Goal: Information Seeking & Learning: Learn about a topic

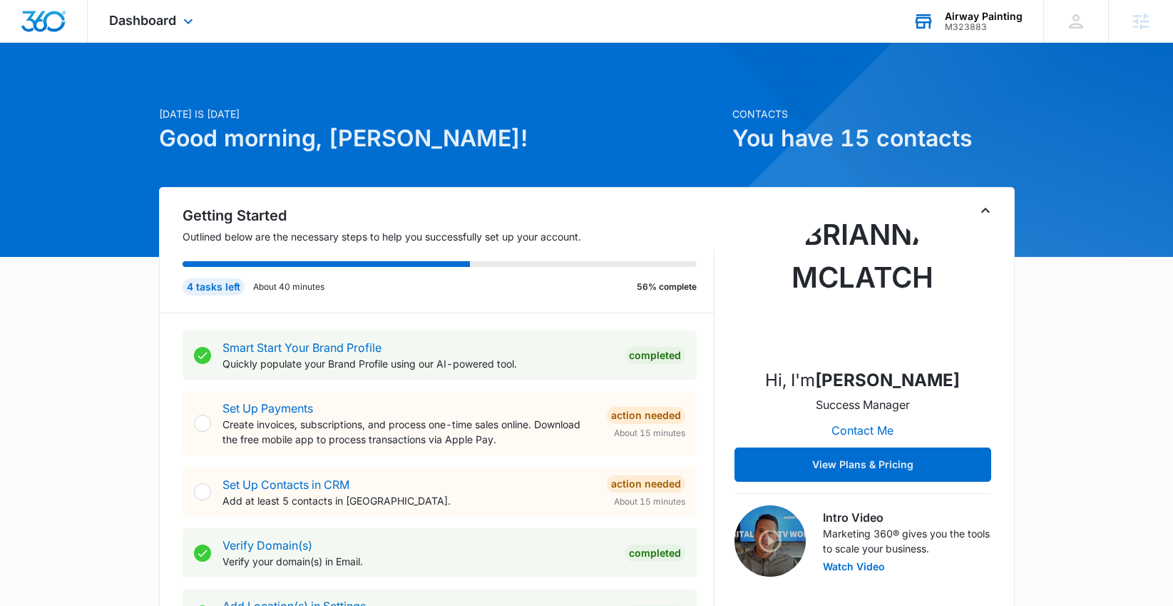
click at [974, 26] on div "M323883" at bounding box center [984, 27] width 78 height 10
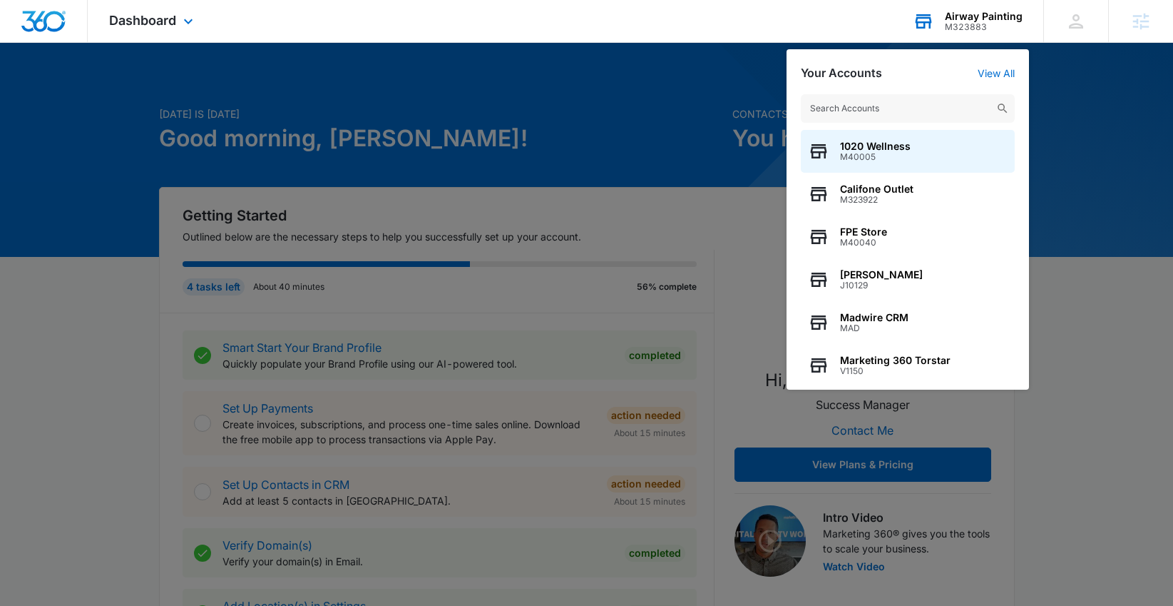
click at [955, 113] on input "text" at bounding box center [908, 108] width 214 height 29
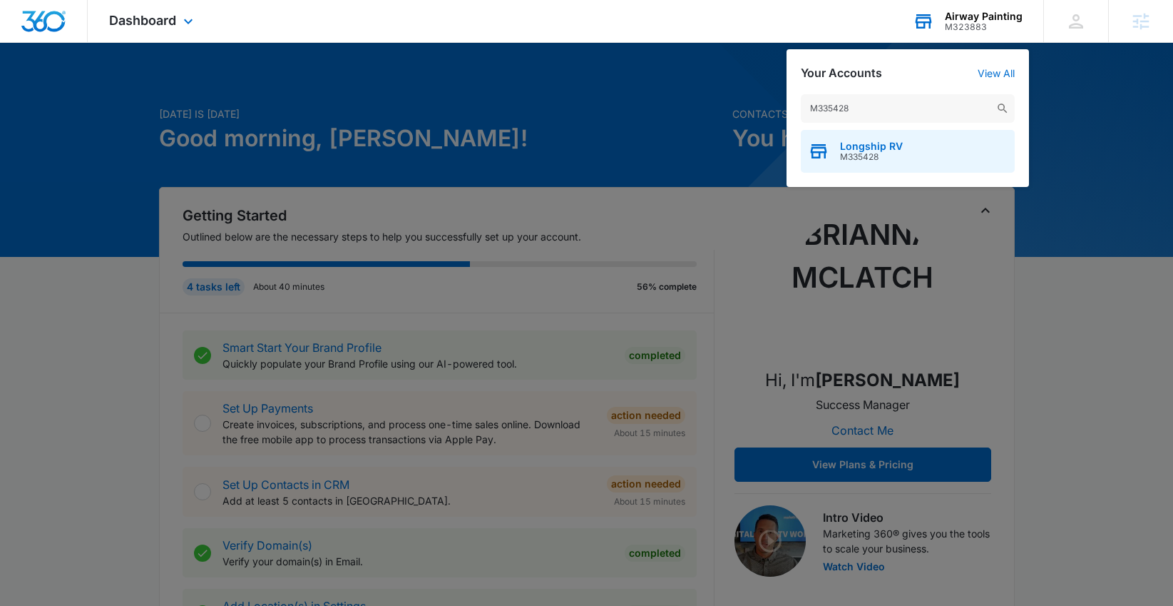
type input "M335428"
click at [935, 155] on div "Longship RV M335428" at bounding box center [908, 151] width 214 height 43
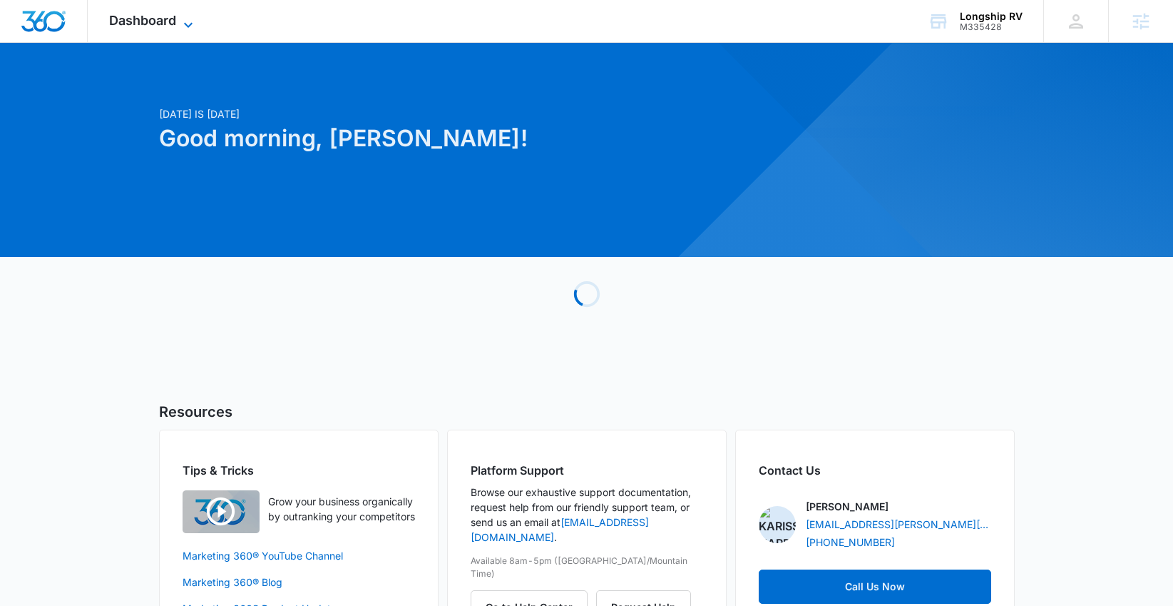
click at [155, 25] on span "Dashboard" at bounding box center [142, 20] width 67 height 15
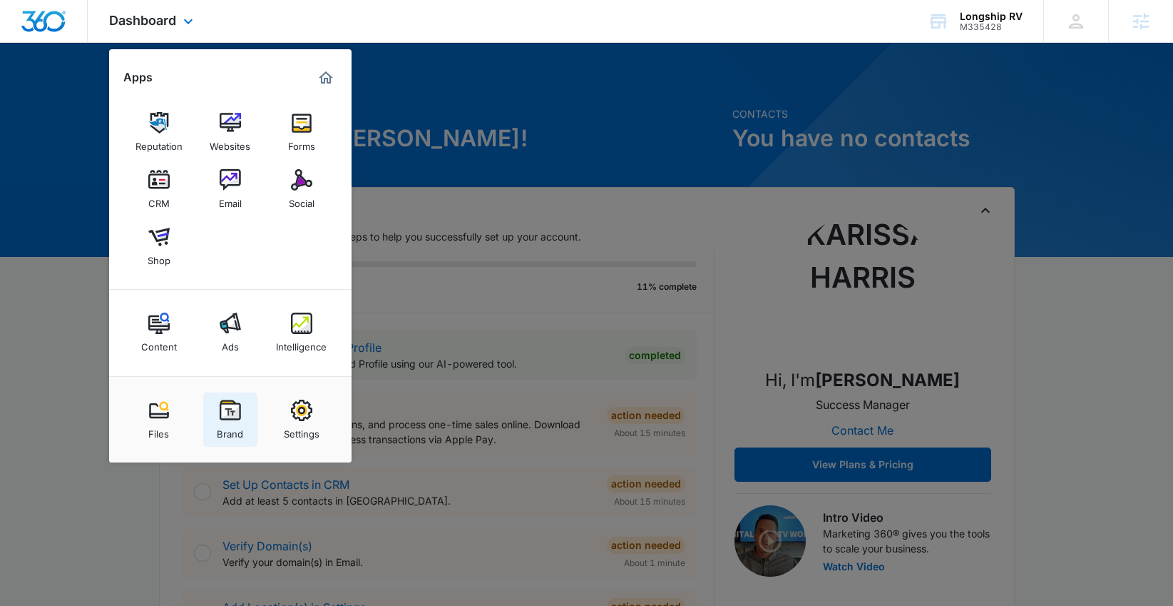
click at [237, 400] on img at bounding box center [230, 409] width 21 height 21
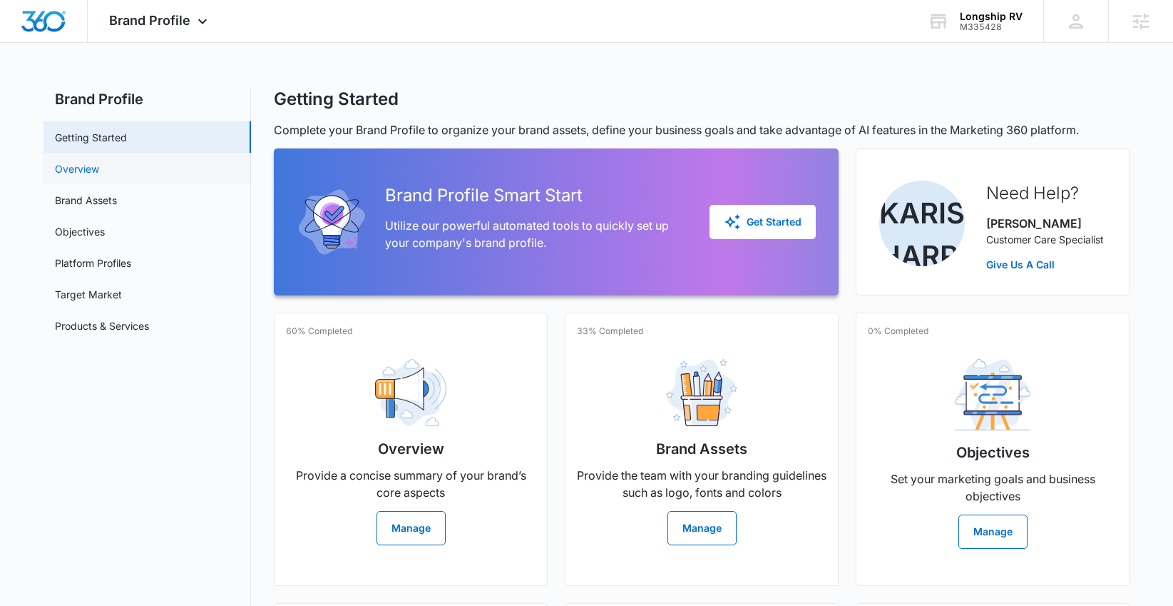
click at [99, 174] on link "Overview" at bounding box center [77, 168] width 44 height 15
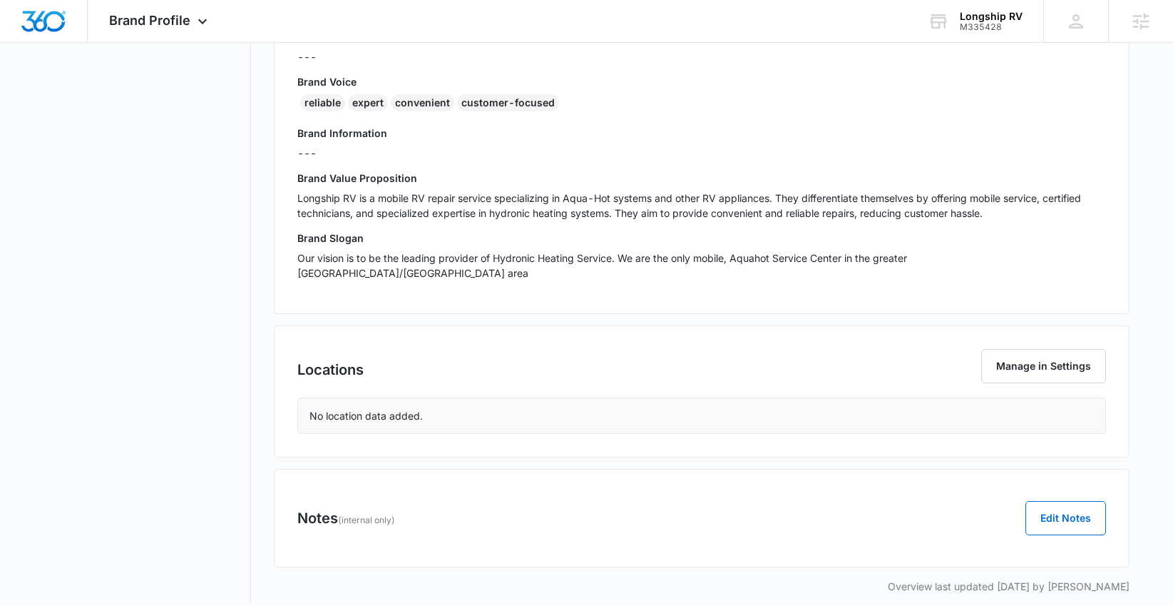
scroll to position [47, 0]
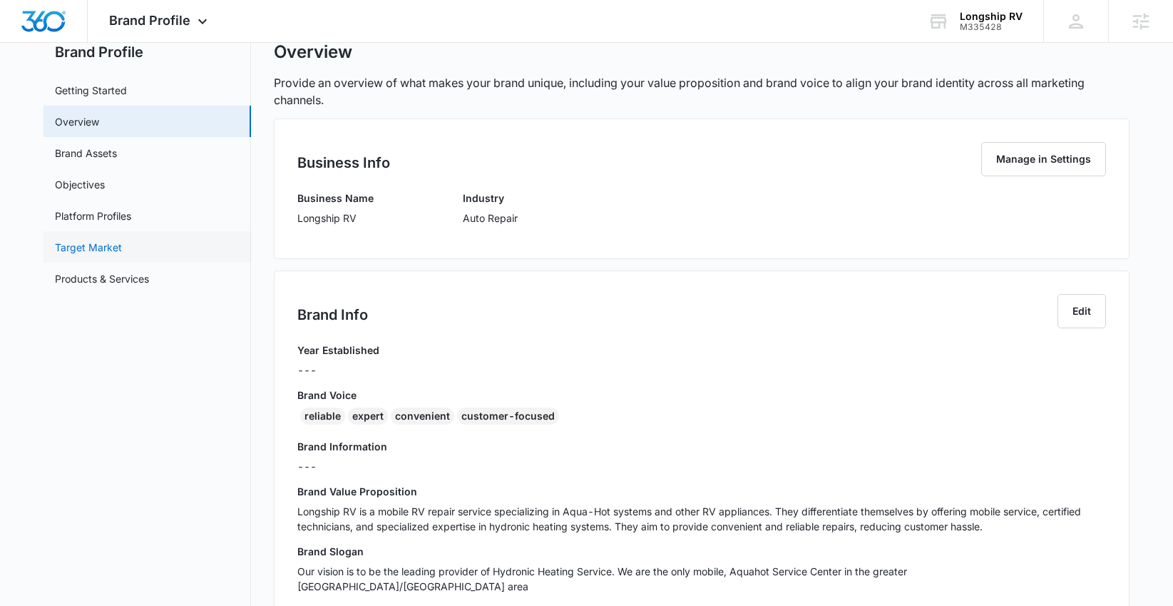
click at [122, 255] on link "Target Market" at bounding box center [88, 247] width 67 height 15
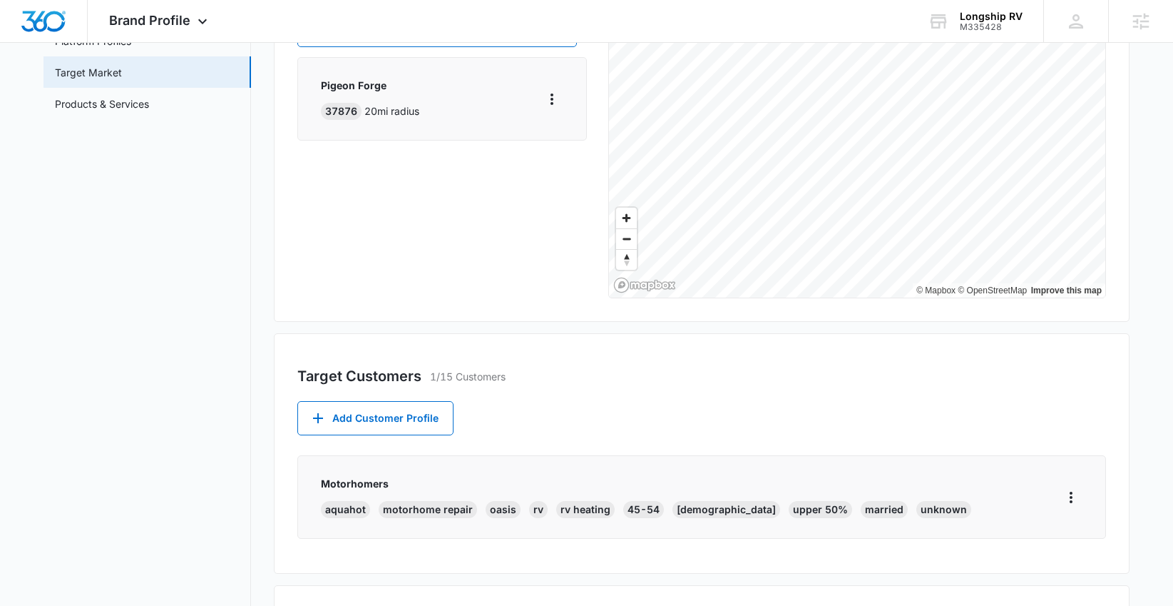
scroll to position [158, 0]
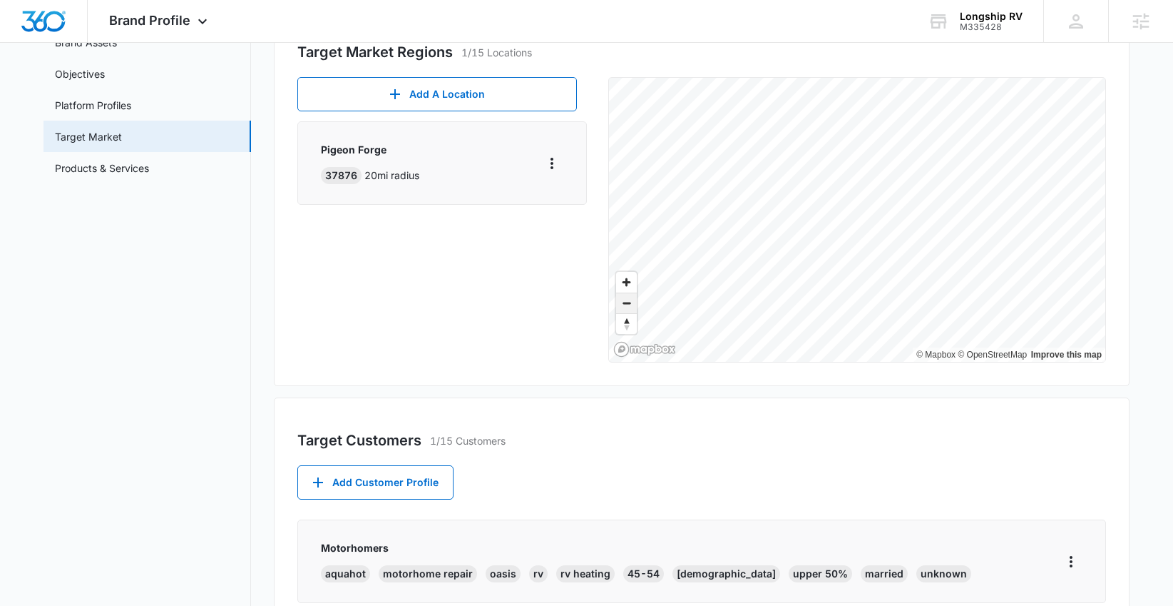
click at [626, 305] on span "Zoom out" at bounding box center [626, 303] width 21 height 20
click at [625, 287] on span "Zoom in" at bounding box center [626, 282] width 21 height 21
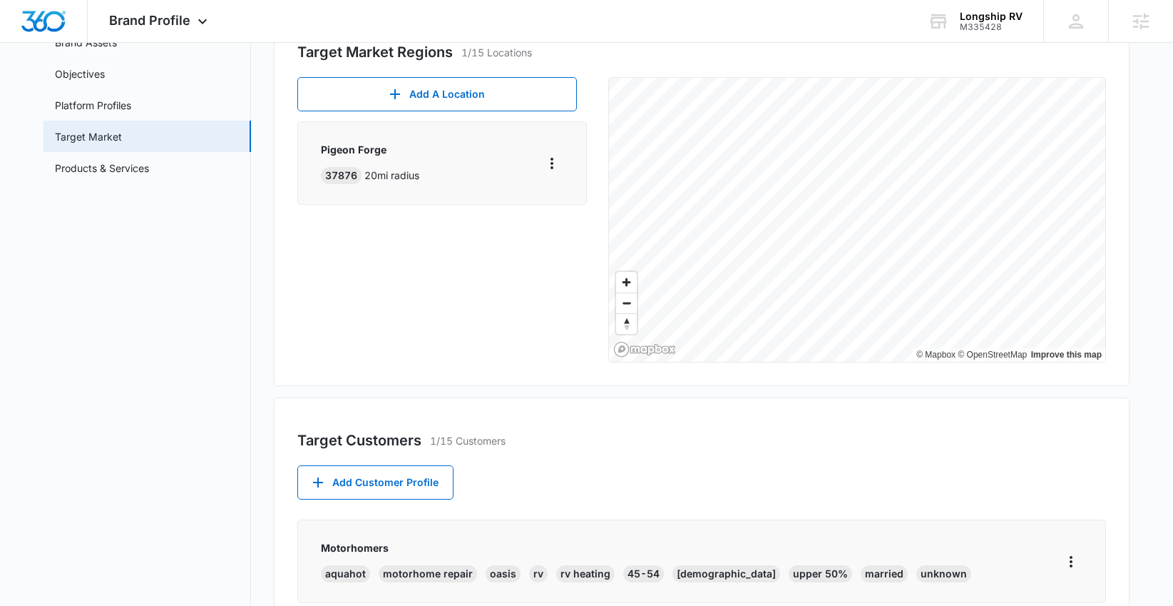
scroll to position [0, 0]
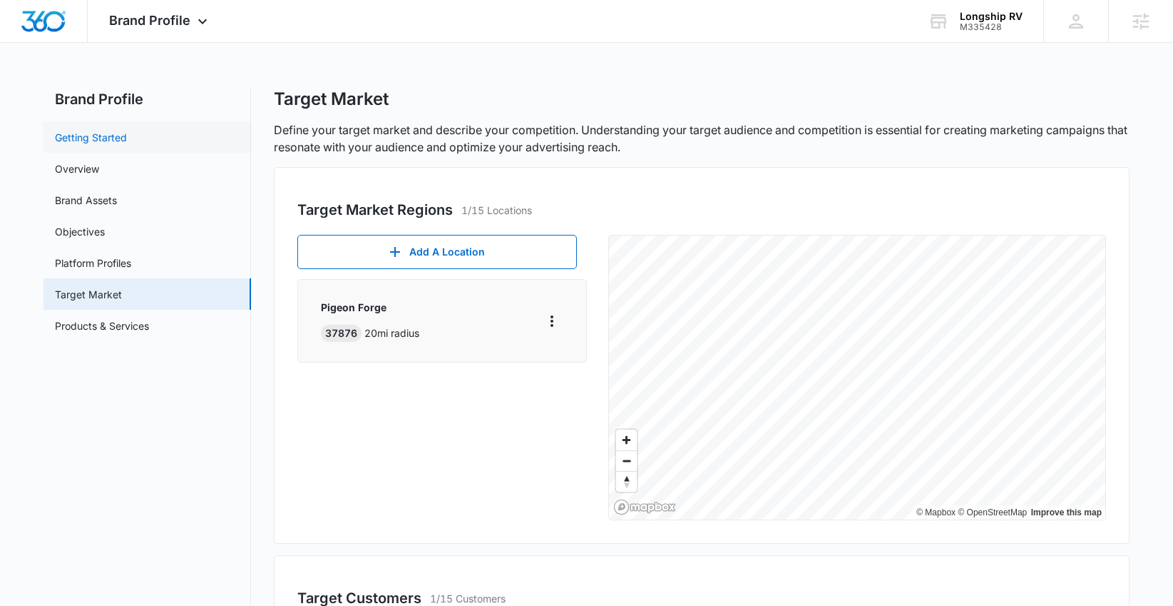
click at [127, 138] on link "Getting Started" at bounding box center [91, 137] width 72 height 15
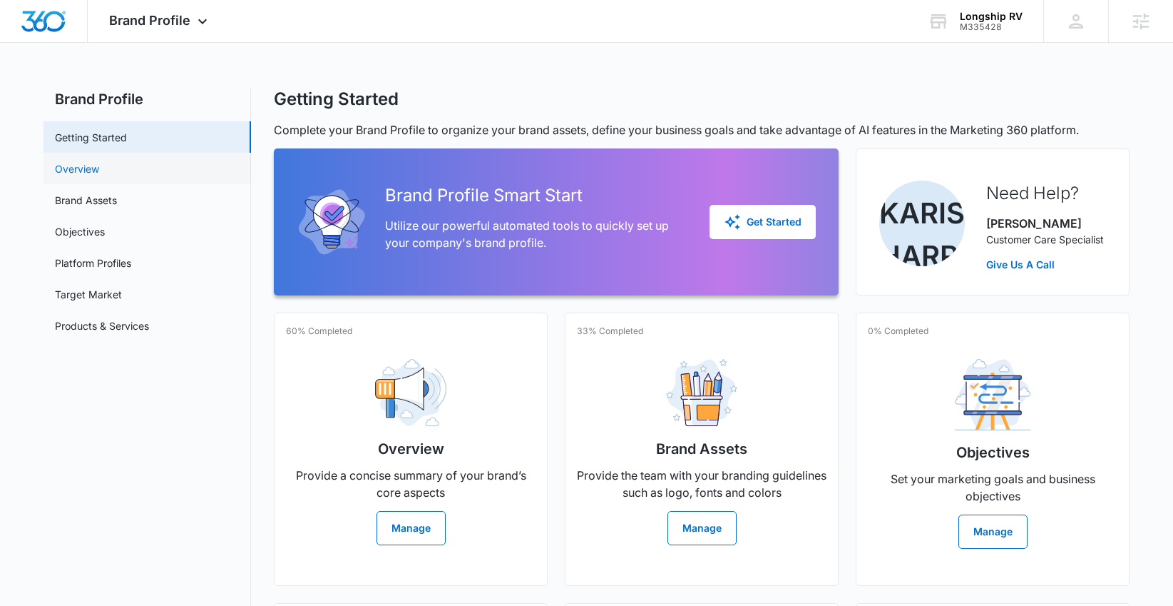
click at [96, 176] on link "Overview" at bounding box center [77, 168] width 44 height 15
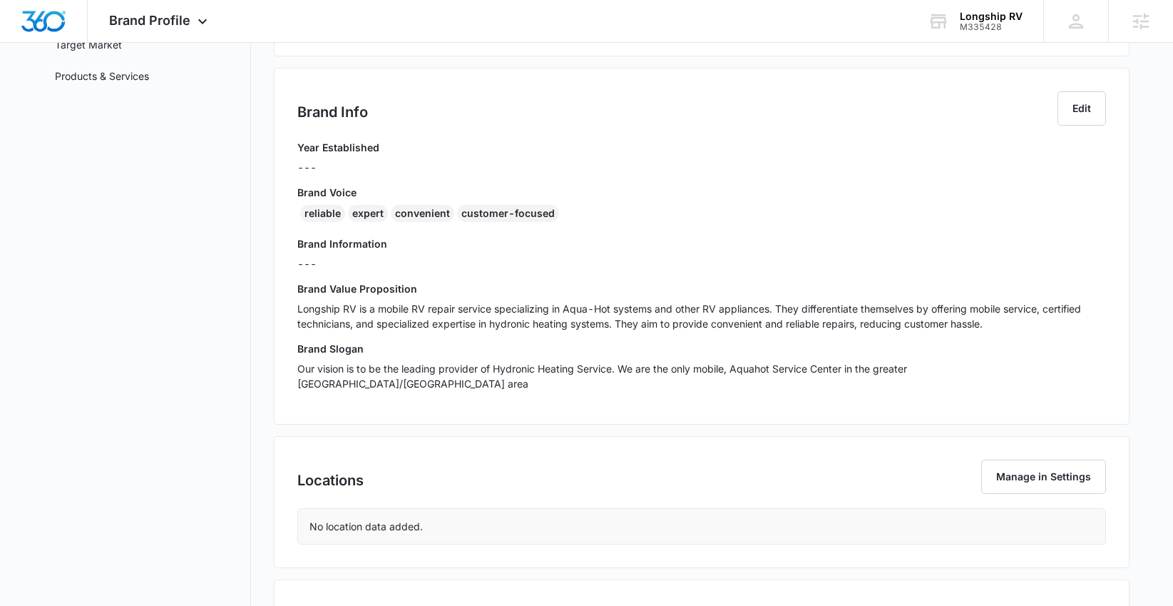
scroll to position [250, 0]
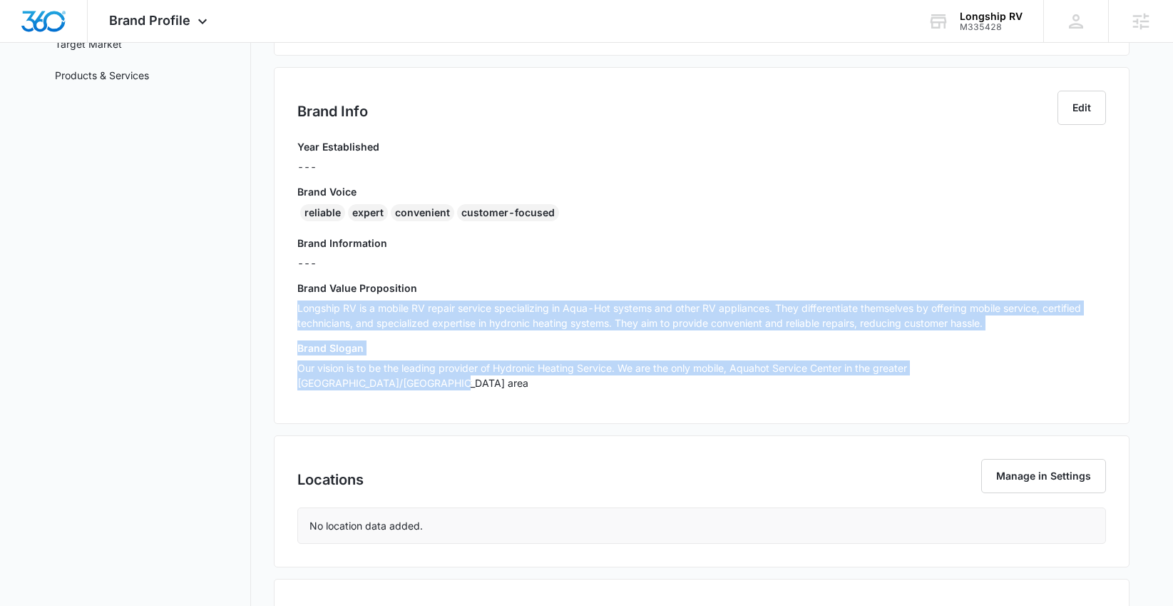
drag, startPoint x: 297, startPoint y: 308, endPoint x: 1093, endPoint y: 372, distance: 798.5
click at [1093, 372] on div "Year Established --- Brand Voice reliable expert convenient customer-focused Br…" at bounding box center [701, 269] width 809 height 261
copy div "Longship RV is a mobile RV repair service specializing in Aqua-Hot systems and …"
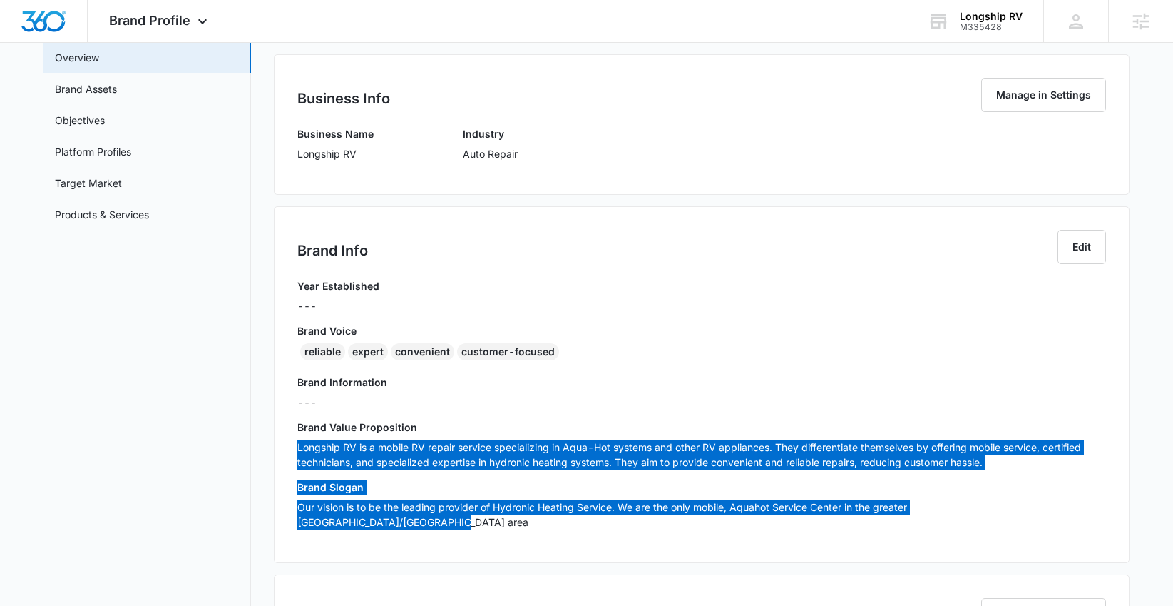
scroll to position [69, 0]
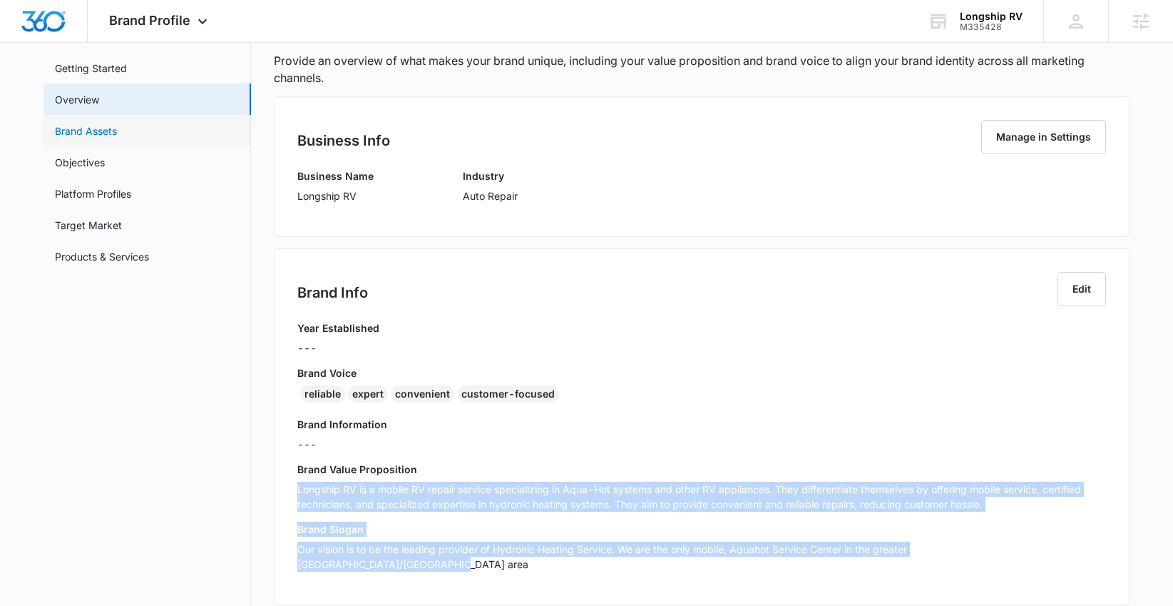
click at [117, 138] on link "Brand Assets" at bounding box center [86, 130] width 62 height 15
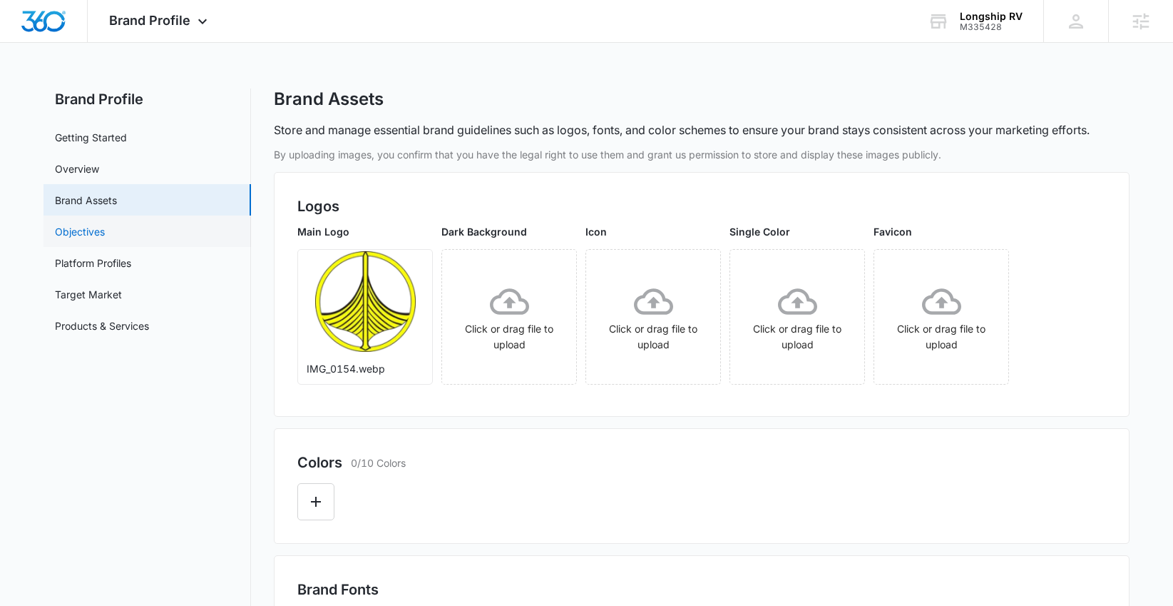
click at [105, 238] on link "Objectives" at bounding box center [80, 231] width 50 height 15
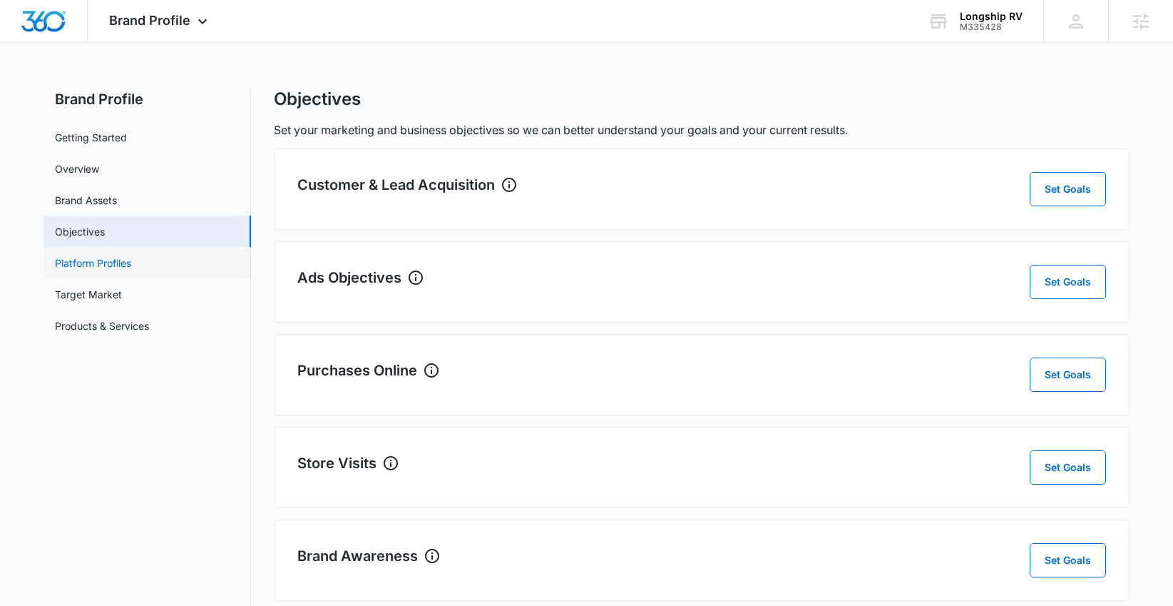
click at [131, 260] on link "Platform Profiles" at bounding box center [93, 262] width 76 height 15
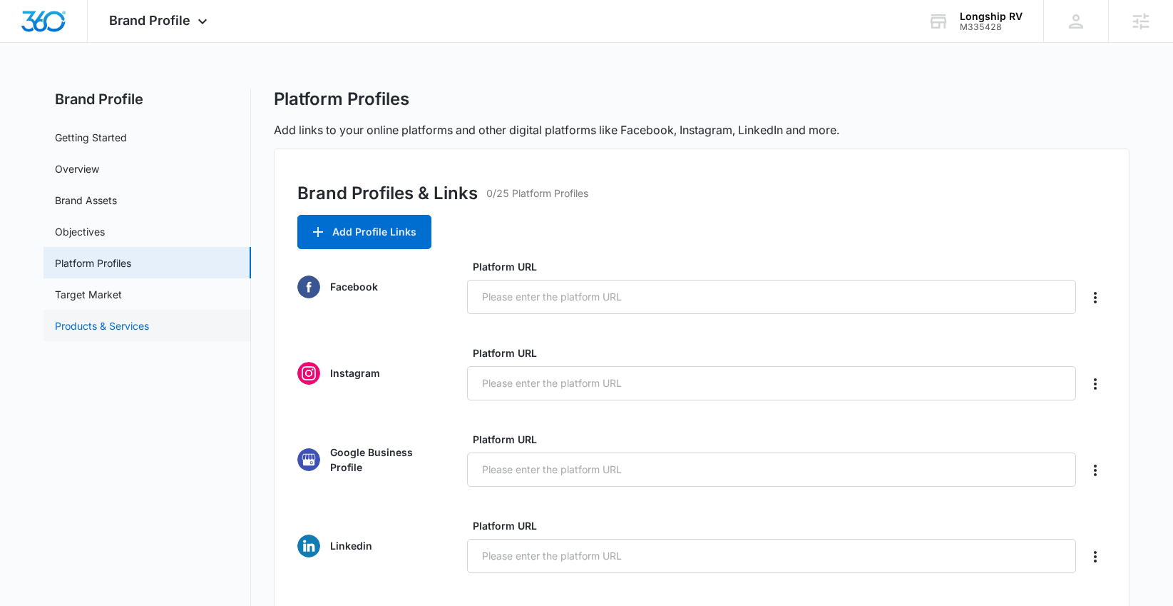
click at [149, 329] on link "Products & Services" at bounding box center [102, 325] width 94 height 15
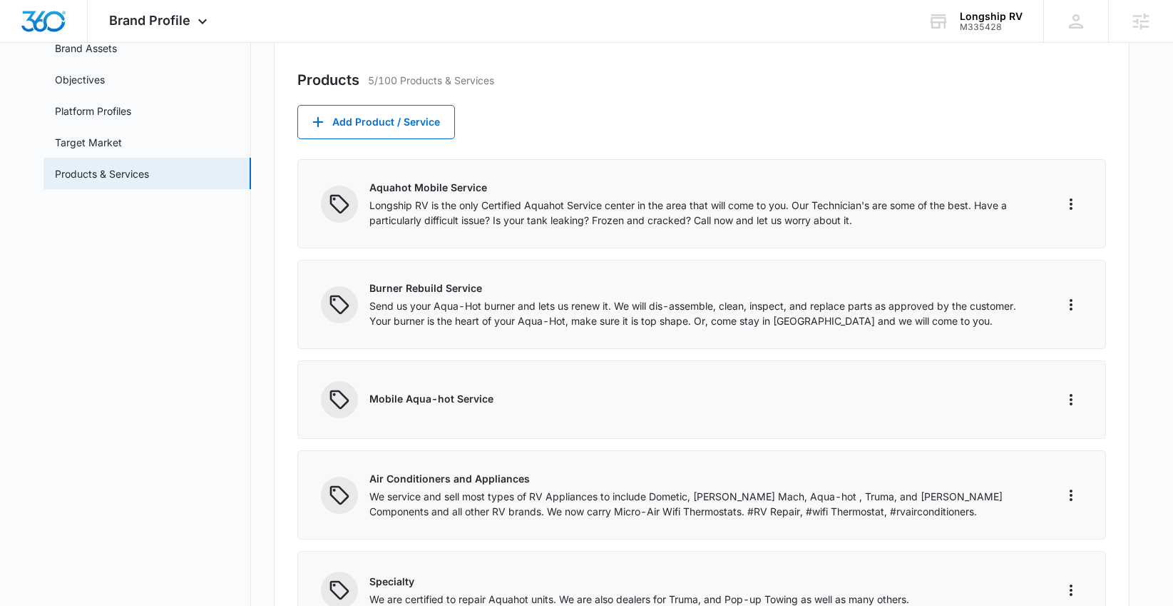
scroll to position [154, 0]
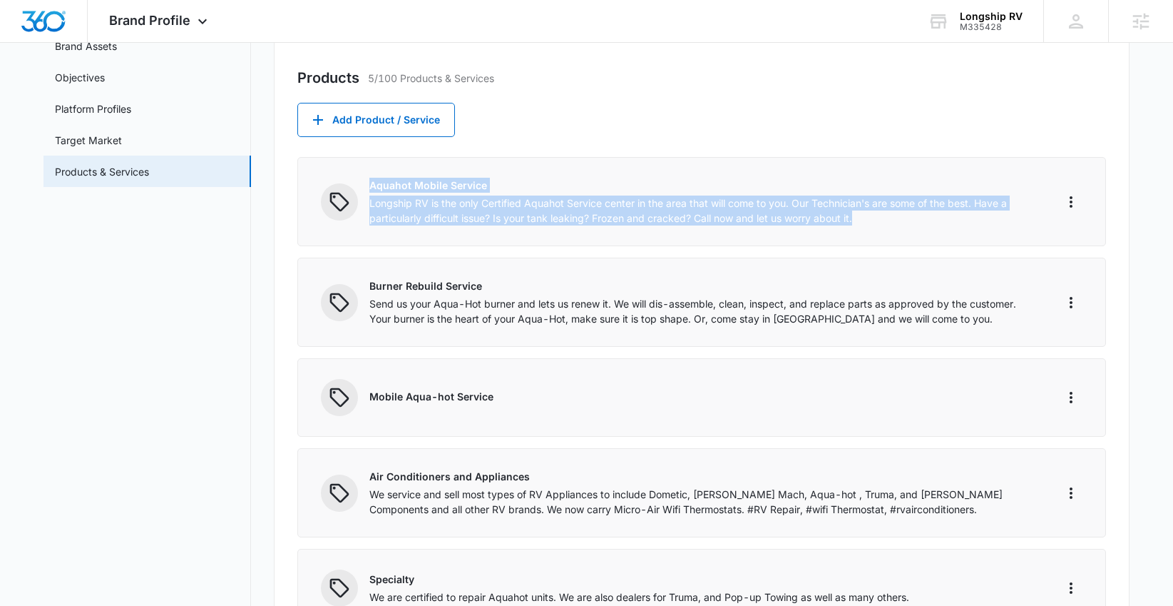
drag, startPoint x: 368, startPoint y: 185, endPoint x: 877, endPoint y: 235, distance: 511.7
click at [877, 235] on div "Aquahot Mobile Service Longship RV is the only Certified Aquahot Service center…" at bounding box center [701, 201] width 809 height 89
copy div "Aquahot Mobile Service Longship RV is the only Certified Aquahot Service center…"
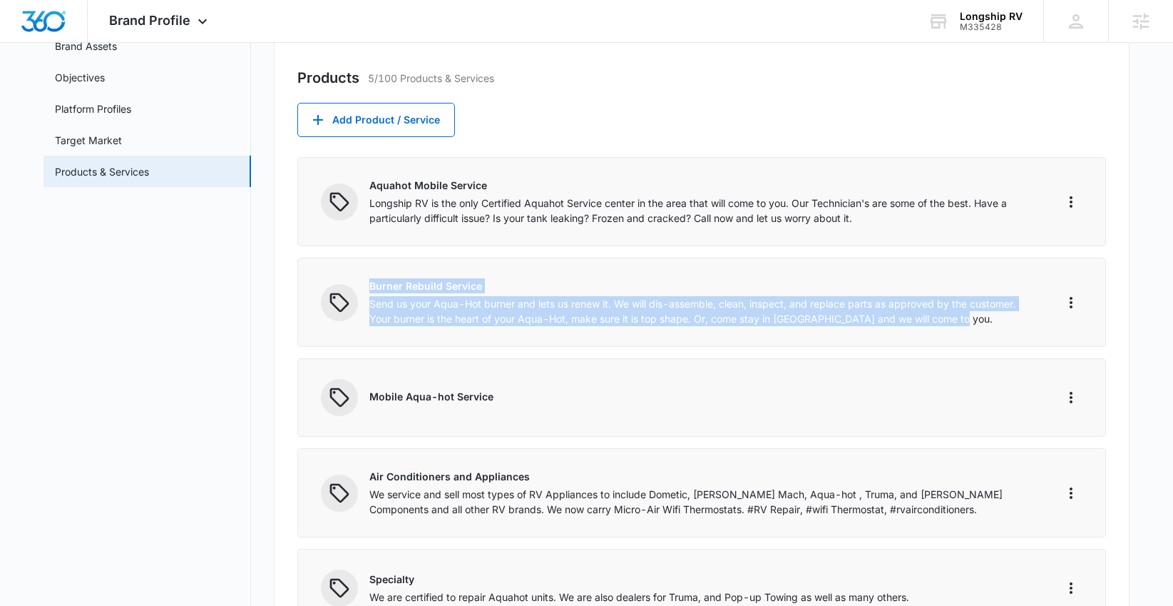
drag, startPoint x: 371, startPoint y: 285, endPoint x: 981, endPoint y: 330, distance: 612.2
click at [981, 330] on div "Burner Rebuild Service Send us your Aqua-Hot burner and lets us renew it. We wi…" at bounding box center [701, 301] width 809 height 89
copy div "Burner Rebuild Service Send us your Aqua-Hot burner and lets us renew it. We wi…"
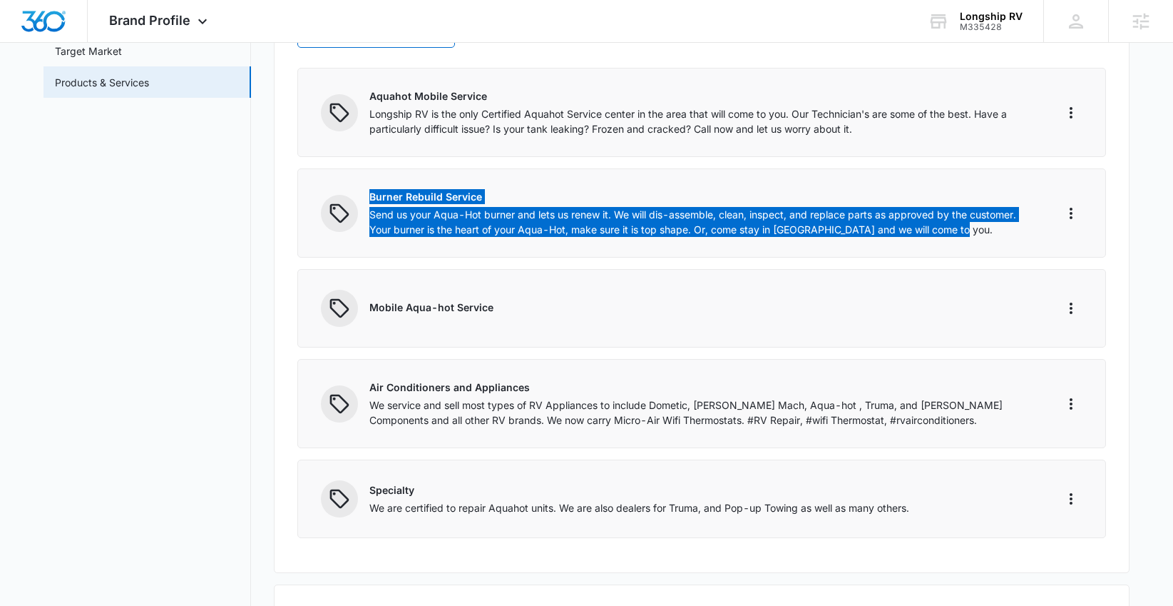
scroll to position [247, 0]
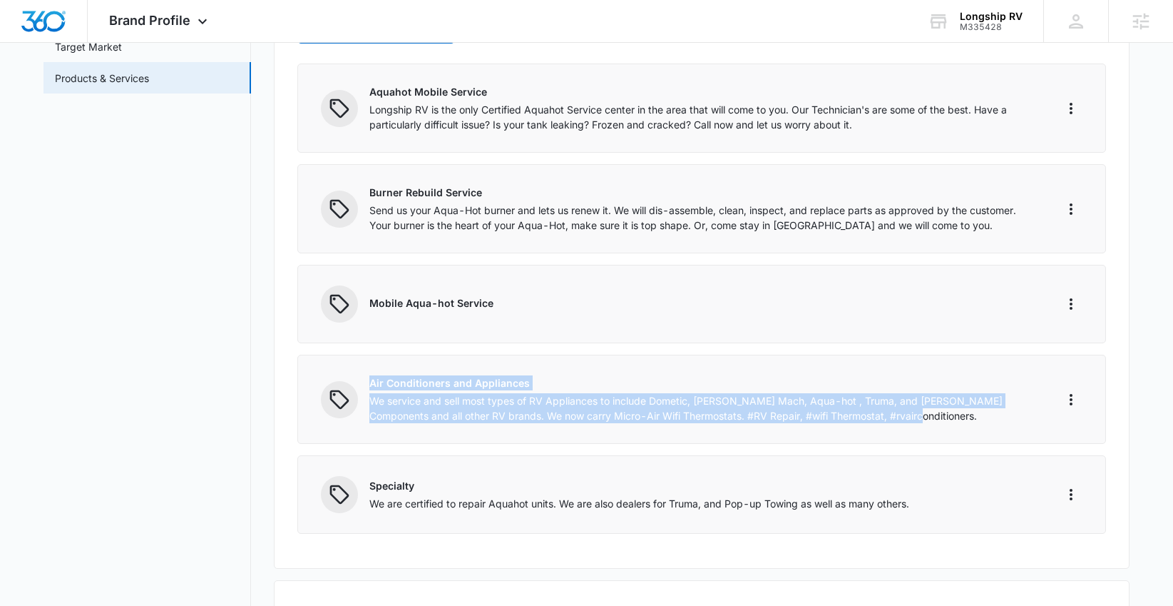
drag, startPoint x: 367, startPoint y: 382, endPoint x: 1038, endPoint y: 414, distance: 671.9
click at [1038, 414] on div "Air Conditioners and Appliances We service and sell most types of RV Appliances…" at bounding box center [685, 399] width 728 height 48
copy div "Air Conditioners and Appliances We service and sell most types of RV Appliances…"
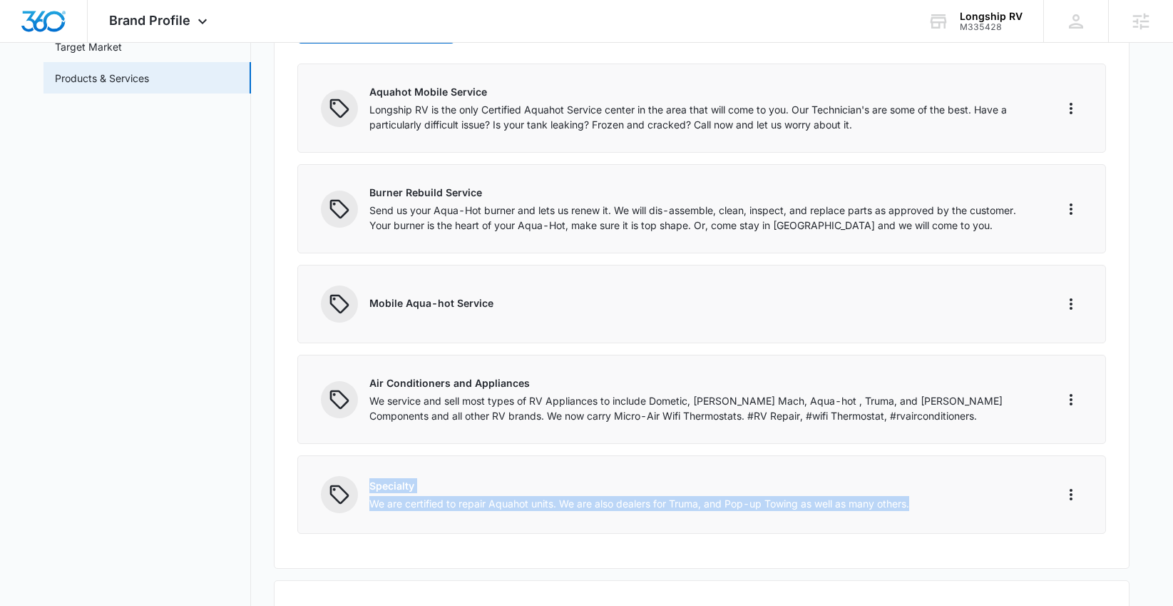
drag, startPoint x: 370, startPoint y: 487, endPoint x: 933, endPoint y: 509, distance: 563.2
click at [937, 510] on div "Specialty We are certified to repair Aquahot units. We are also dealers for Tru…" at bounding box center [703, 494] width 668 height 33
copy div "Specialty We are certified to repair Aquahot units. We are also dealers for Tru…"
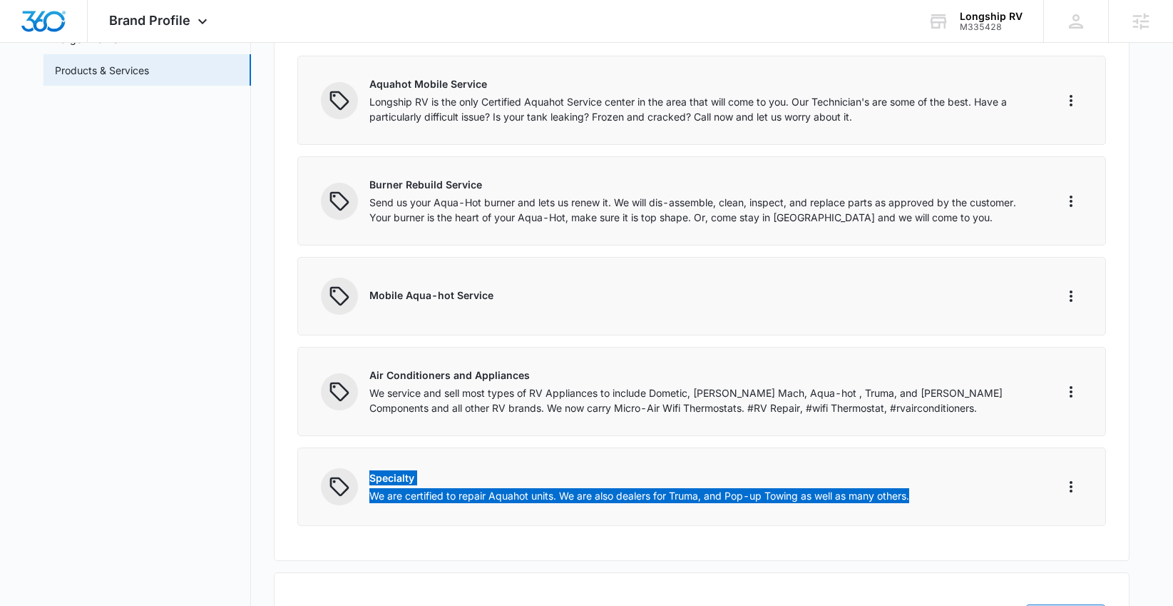
scroll to position [374, 0]
